Goal: Transaction & Acquisition: Purchase product/service

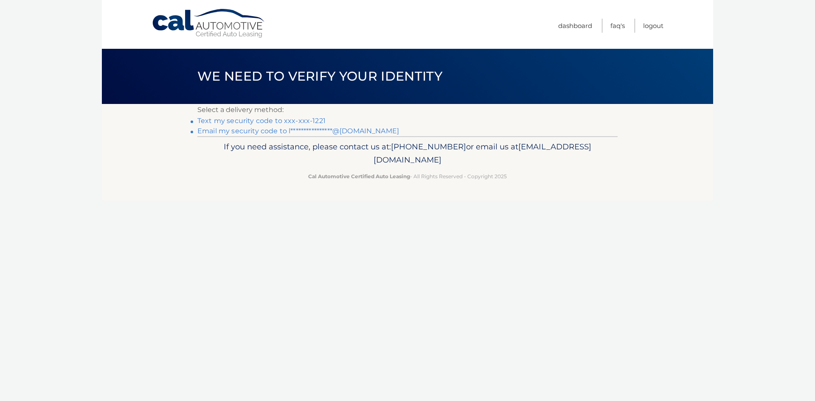
click at [306, 124] on link "Text my security code to xxx-xxx-1221" at bounding box center [261, 121] width 128 height 8
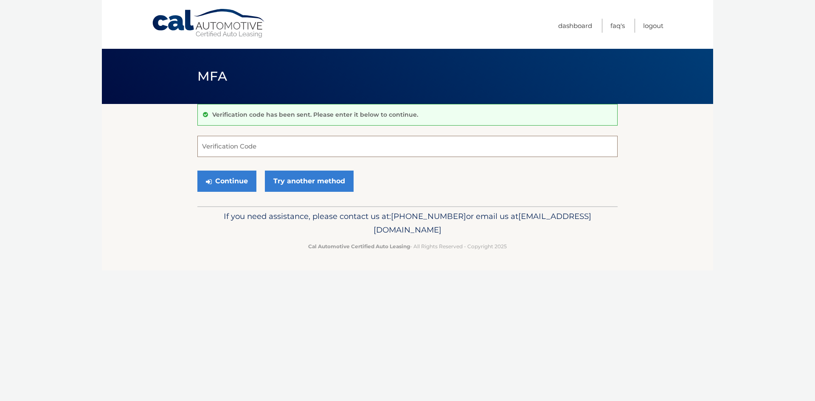
click at [286, 149] on input "Verification Code" at bounding box center [407, 146] width 420 height 21
type input "163673"
click at [241, 192] on div "Continue Try another method" at bounding box center [407, 181] width 420 height 29
click at [242, 187] on button "Continue" at bounding box center [226, 181] width 59 height 21
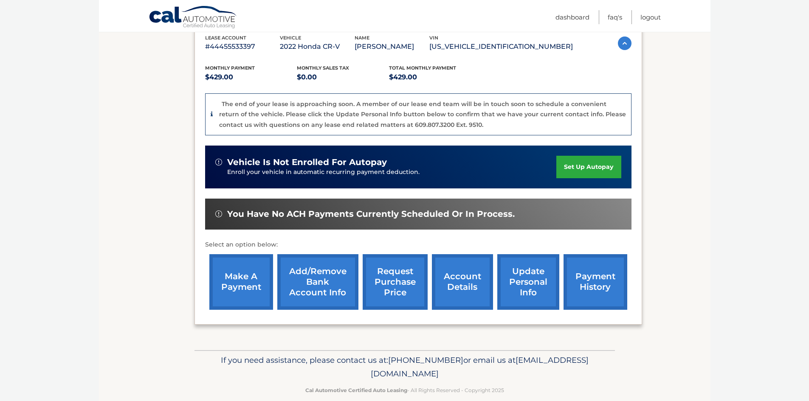
scroll to position [166, 0]
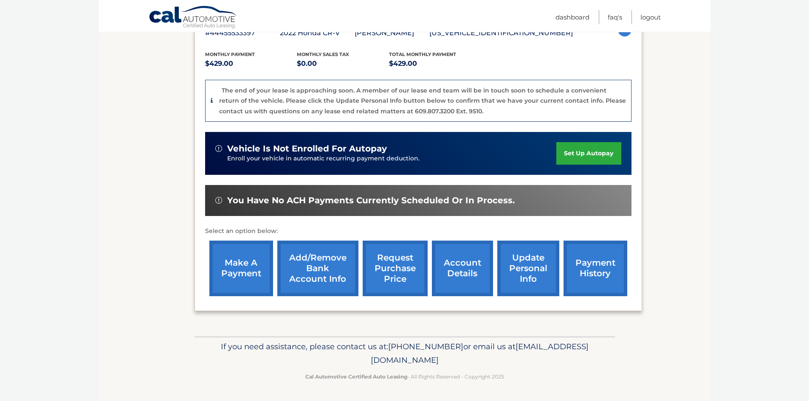
click at [234, 269] on link "make a payment" at bounding box center [241, 269] width 64 height 56
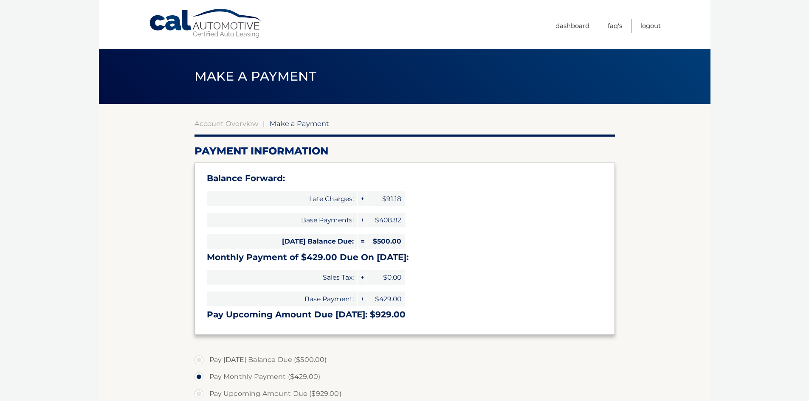
select select "OThhYjBjZWEtNThkNS00OTI4LWIyNDEtNzNhZDU3NGVlZTc0"
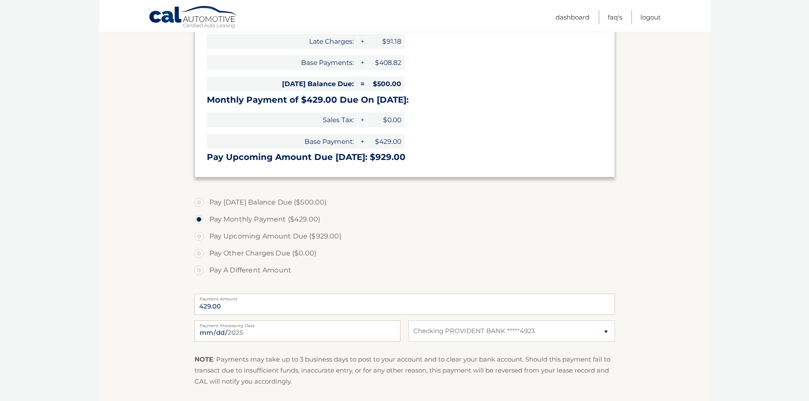
scroll to position [170, 0]
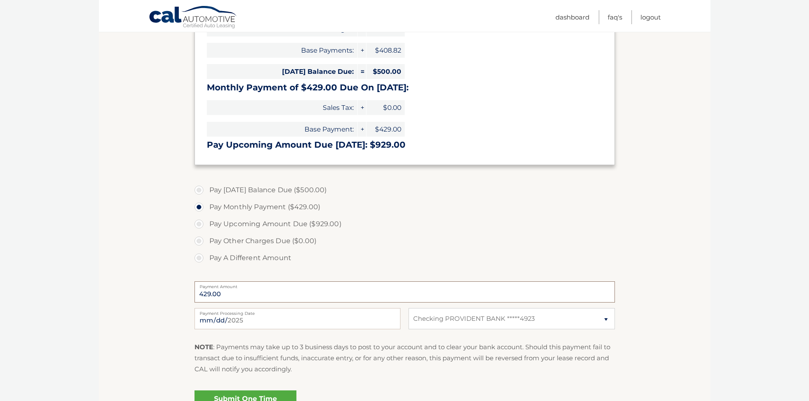
click at [237, 294] on input "429.00" at bounding box center [404, 291] width 420 height 21
click at [233, 297] on input "429.00" at bounding box center [404, 291] width 420 height 21
click at [197, 242] on label "Pay Other Charges Due ($0.00)" at bounding box center [404, 241] width 420 height 17
click at [206, 261] on label "Pay A Different Amount" at bounding box center [404, 258] width 420 height 17
click at [206, 261] on input "Pay A Different Amount" at bounding box center [202, 257] width 8 height 14
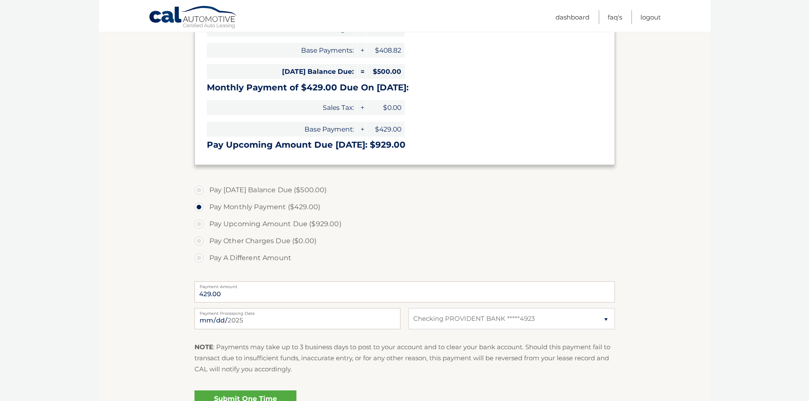
radio input "true"
click at [244, 317] on input "[DATE]" at bounding box center [297, 318] width 206 height 21
click at [262, 288] on label "Payment Amount" at bounding box center [404, 284] width 420 height 7
click at [262, 288] on input "Payment Amount" at bounding box center [404, 291] width 420 height 21
type input "100.00"
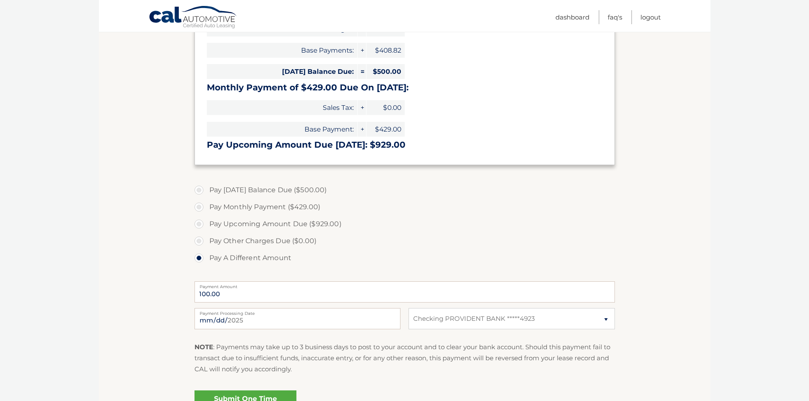
click at [296, 336] on div "2025-09-19 Payment Processing Date This payment is scheduled after your grace p…" at bounding box center [404, 323] width 420 height 31
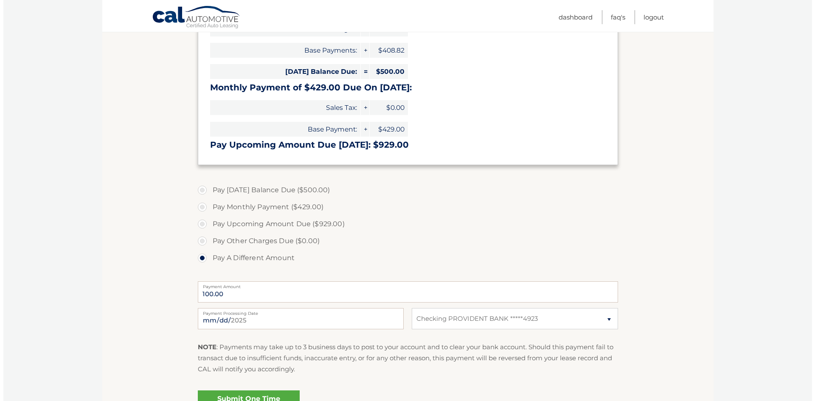
scroll to position [255, 0]
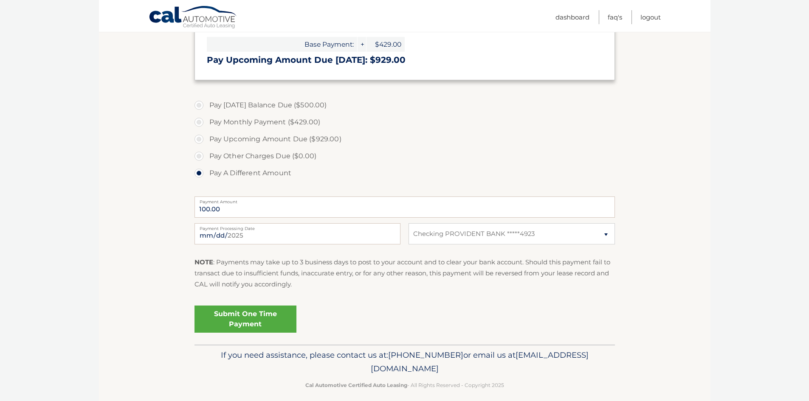
click at [266, 313] on link "Submit One Time Payment" at bounding box center [245, 319] width 102 height 27
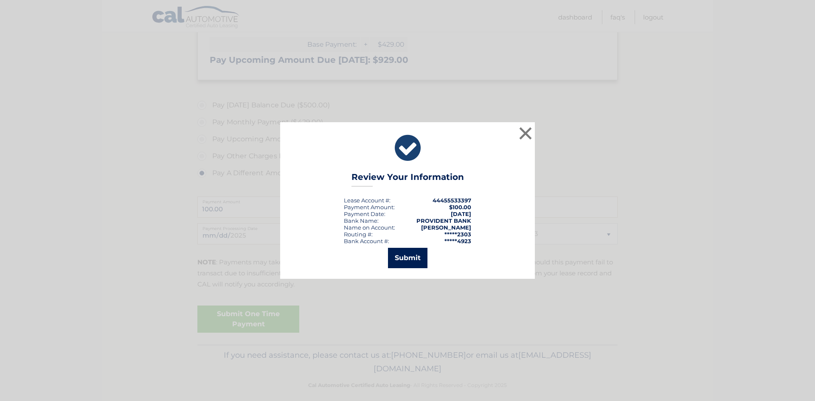
click at [409, 256] on button "Submit" at bounding box center [407, 258] width 39 height 20
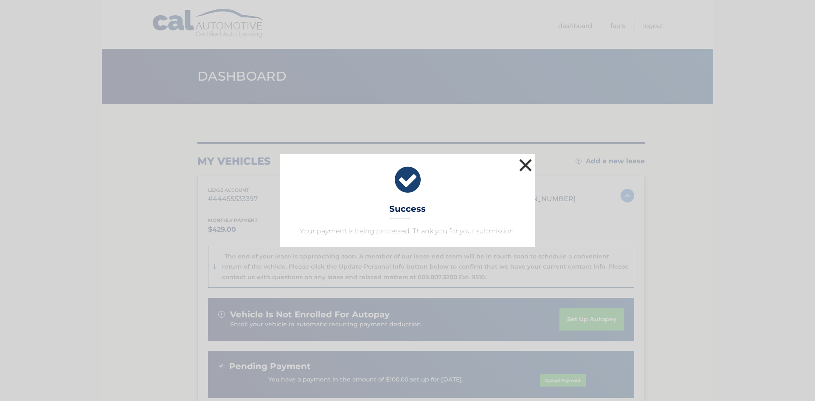
click at [530, 169] on button "×" at bounding box center [525, 165] width 17 height 17
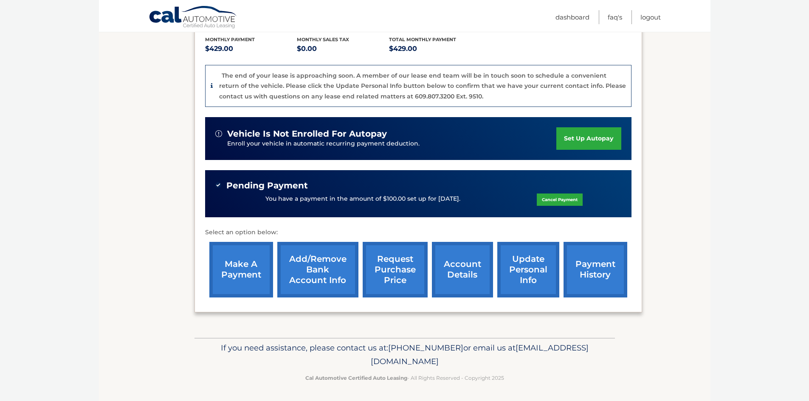
scroll to position [182, 0]
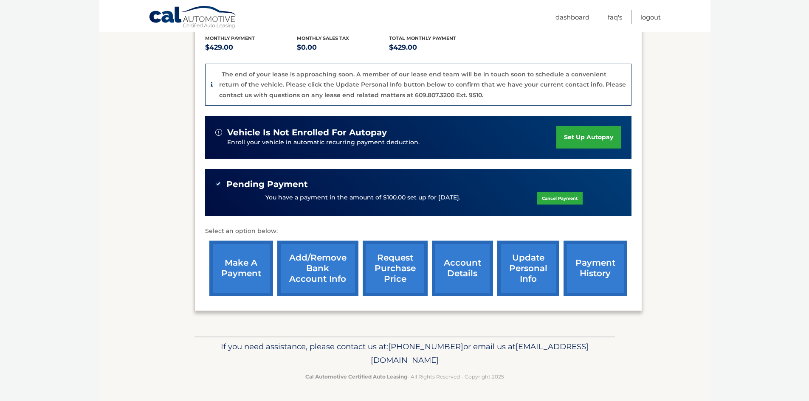
click at [236, 271] on link "make a payment" at bounding box center [241, 269] width 64 height 56
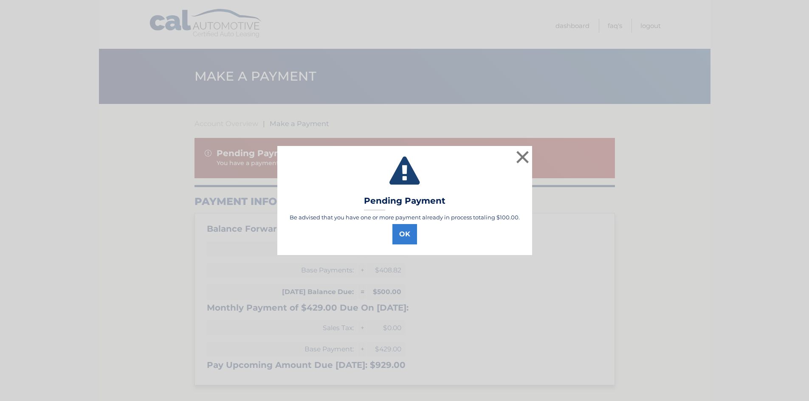
select select "OThhYjBjZWEtNThkNS00OTI4LWIyNDEtNzNhZDU3NGVlZTc0"
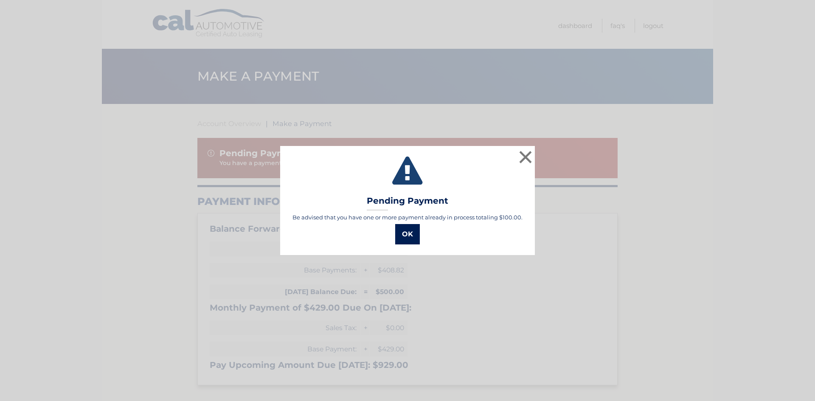
click at [417, 237] on button "OK" at bounding box center [407, 234] width 25 height 20
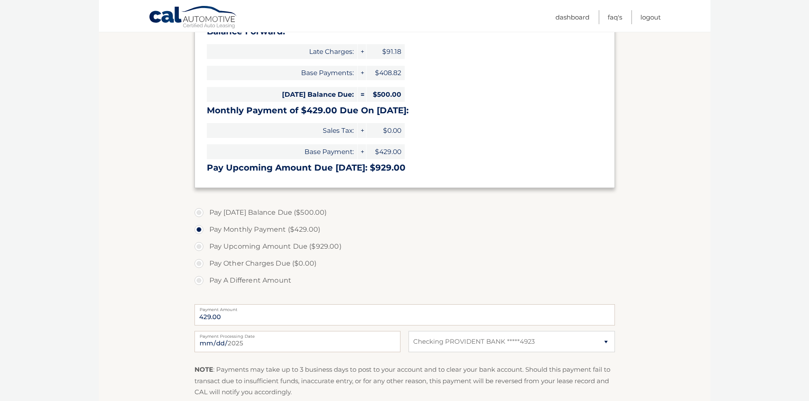
scroll to position [212, 0]
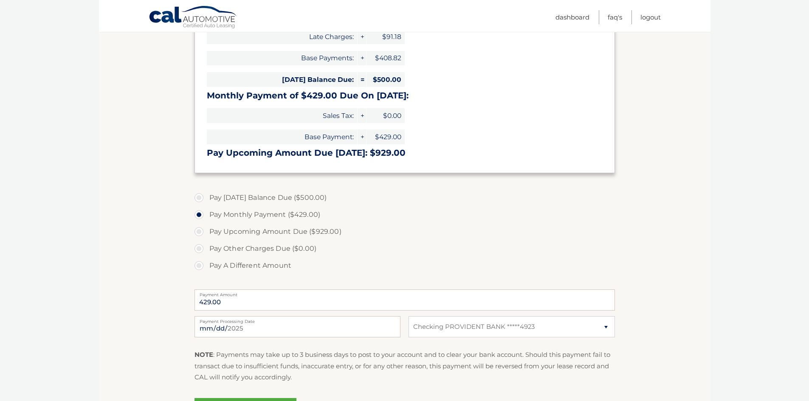
click at [201, 270] on label "Pay A Different Amount" at bounding box center [404, 265] width 420 height 17
click at [201, 270] on input "Pay A Different Amount" at bounding box center [202, 264] width 8 height 14
radio input "true"
type input "125.00"
click at [289, 325] on input "2025-09-19" at bounding box center [297, 326] width 206 height 21
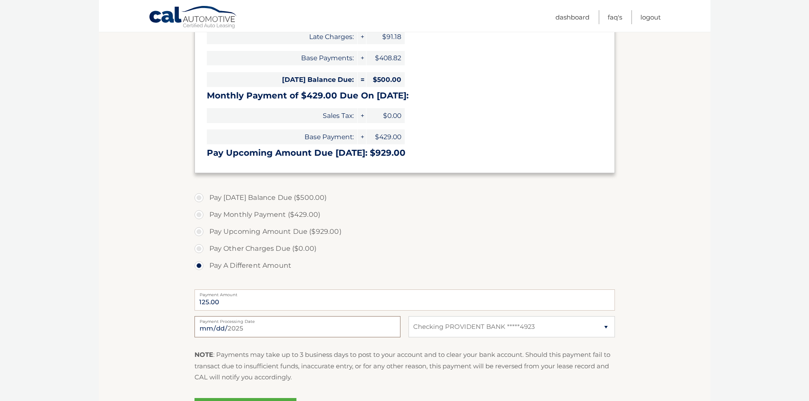
type input "2025-09-29"
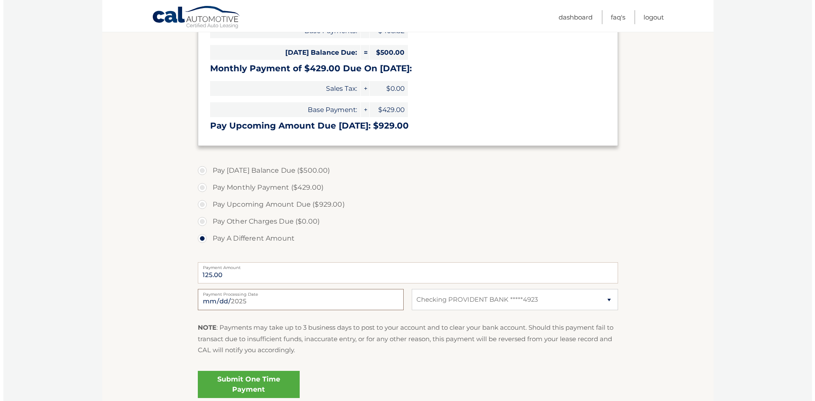
scroll to position [297, 0]
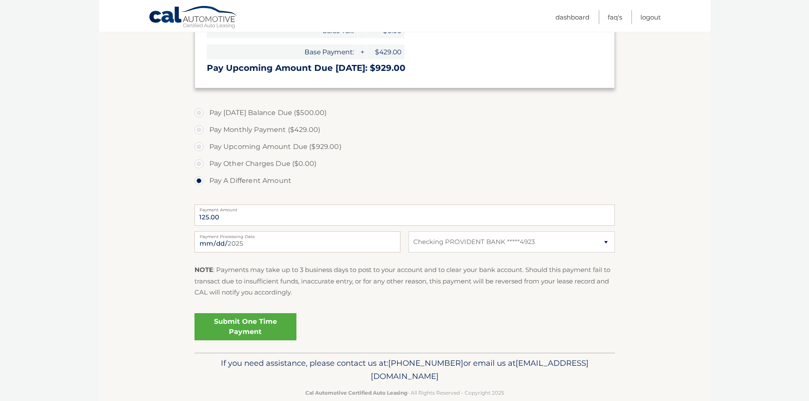
click at [258, 323] on link "Submit One Time Payment" at bounding box center [245, 326] width 102 height 27
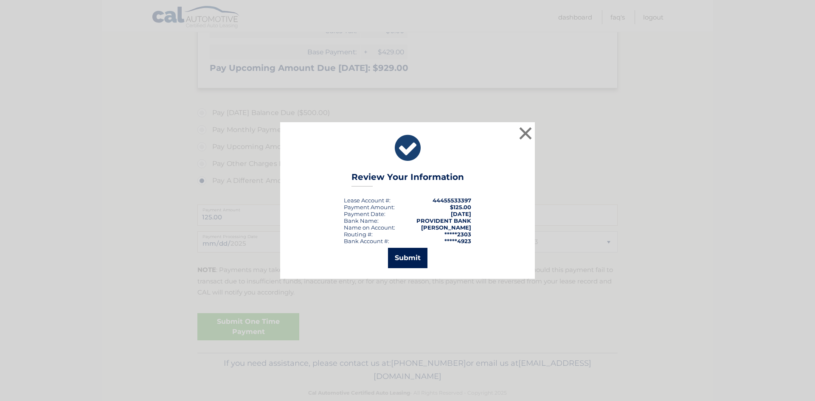
click at [407, 259] on button "Submit" at bounding box center [407, 258] width 39 height 20
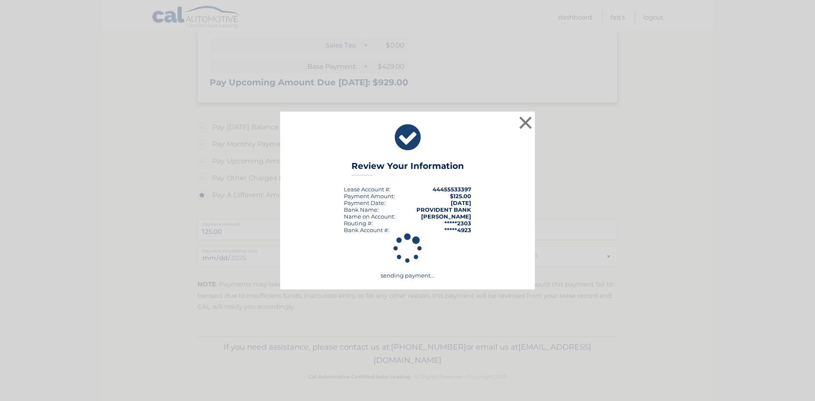
scroll to position [283, 0]
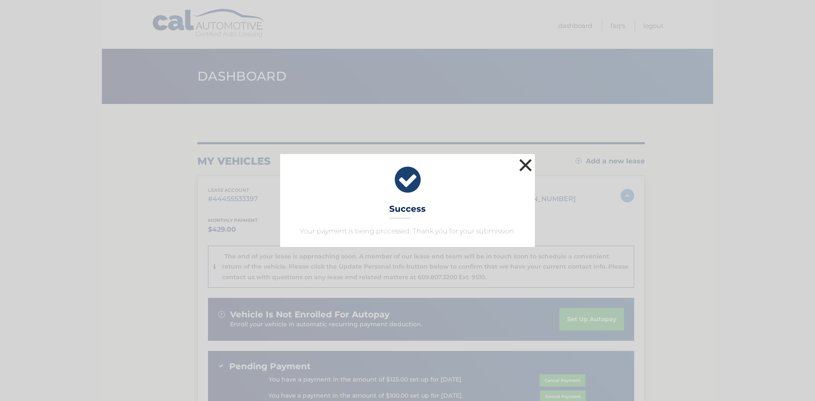
click at [523, 169] on button "×" at bounding box center [525, 165] width 17 height 17
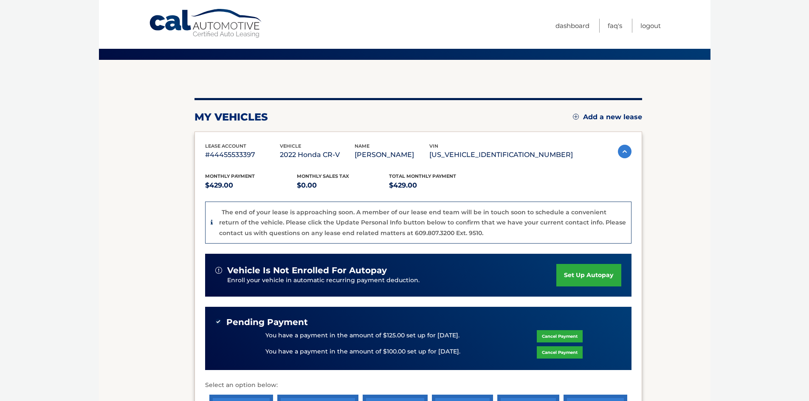
scroll to position [170, 0]
